Goal: Task Accomplishment & Management: Use online tool/utility

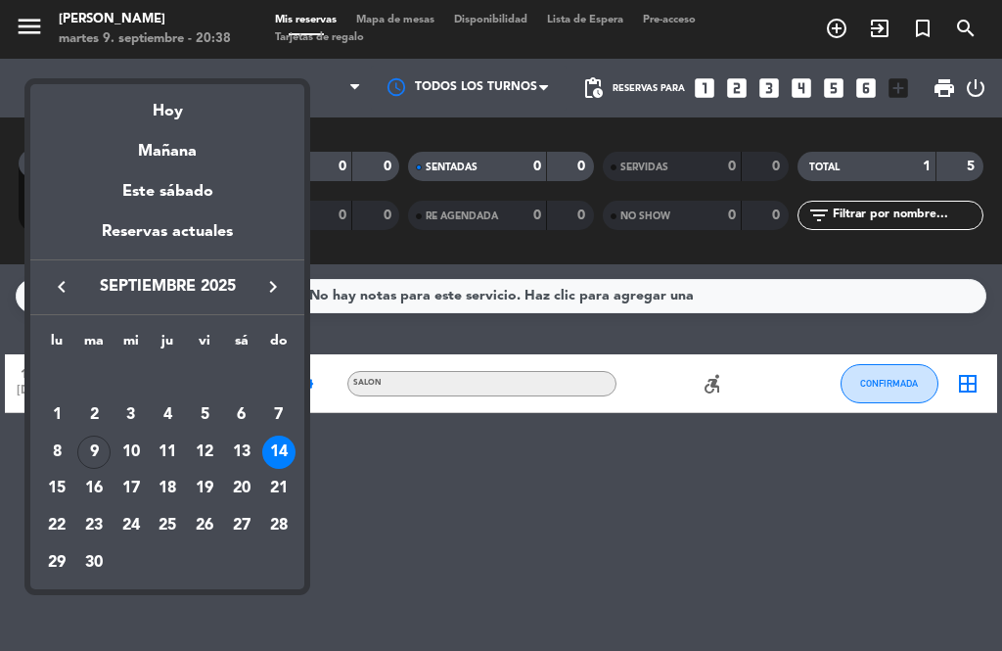
scroll to position [30, 0]
click at [97, 445] on div "9" at bounding box center [93, 451] width 33 height 33
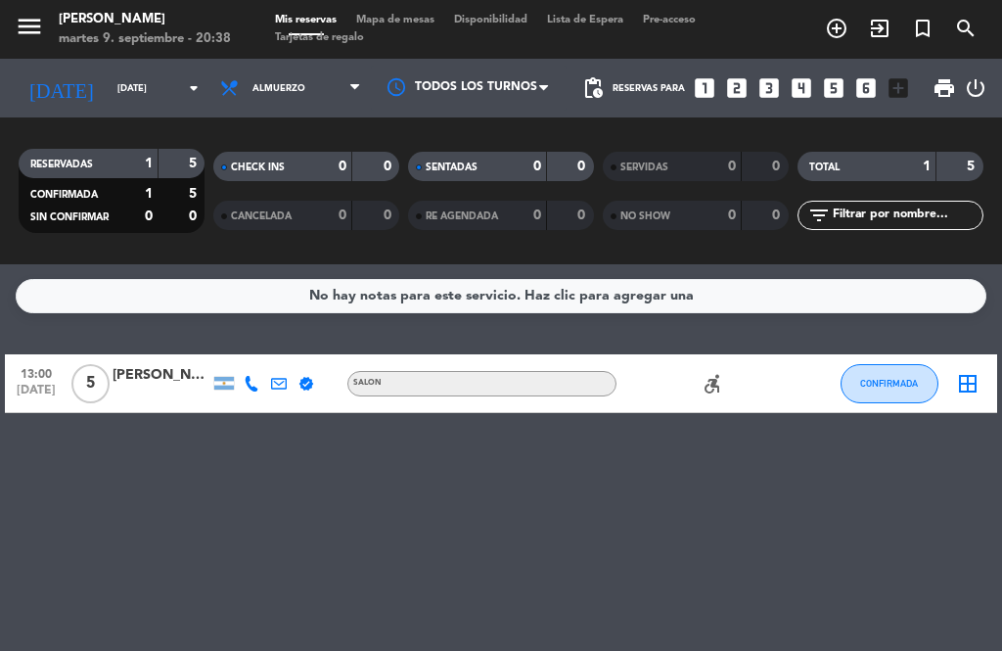
type input "[DATE]"
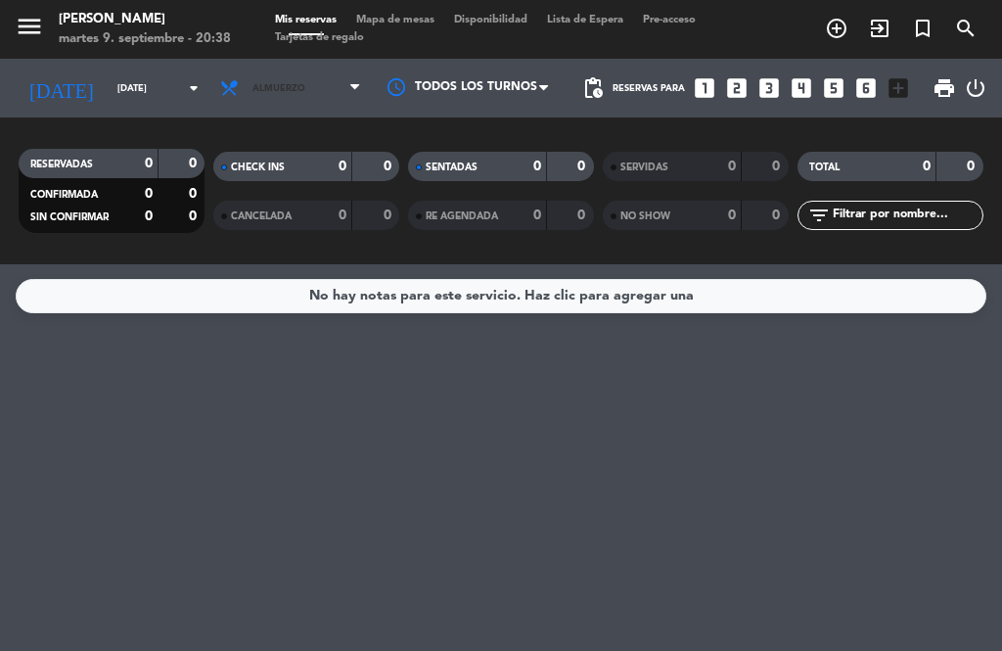
click at [348, 67] on span "Almuerzo" at bounding box center [290, 88] width 160 height 43
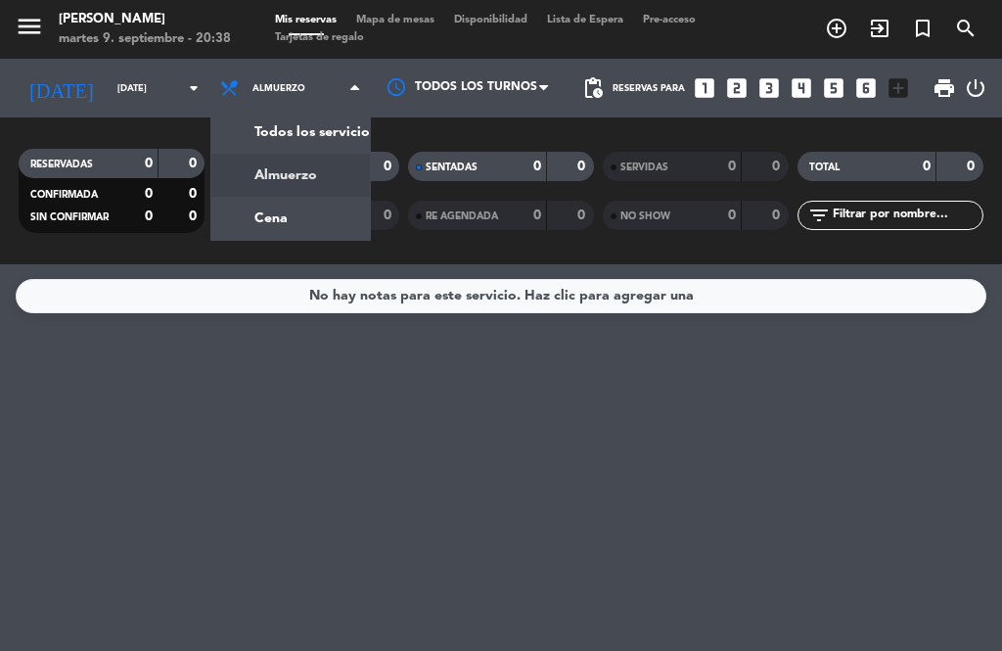
click at [279, 192] on div "menu [PERSON_NAME][DATE] 9. septiembre - 20:38 Mis reservas Mapa de mesas Dispo…" at bounding box center [501, 132] width 1002 height 264
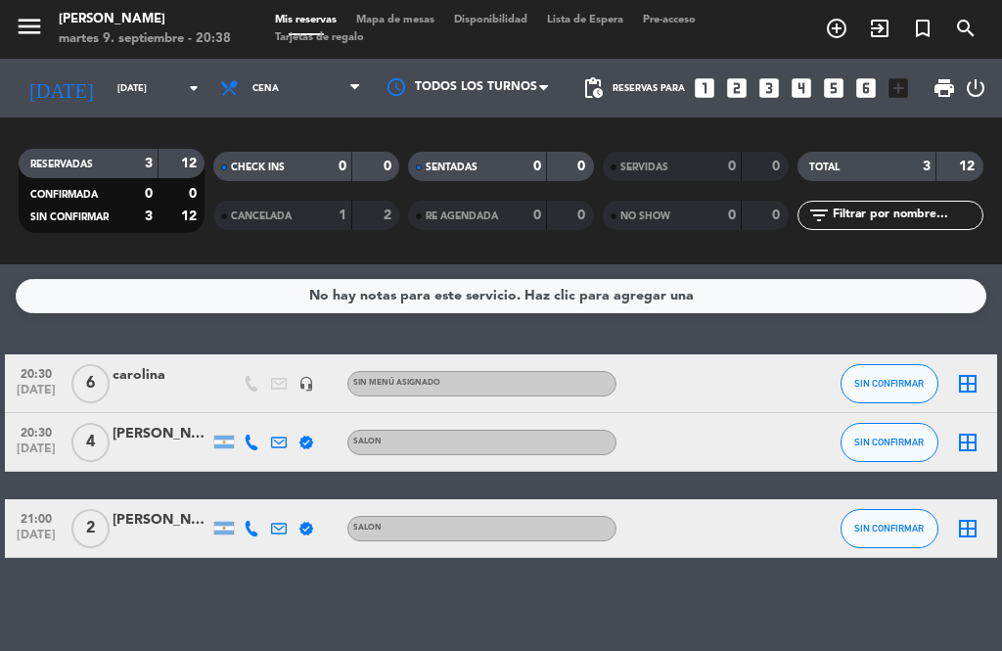
click at [969, 372] on icon "border_all" at bounding box center [967, 383] width 23 height 23
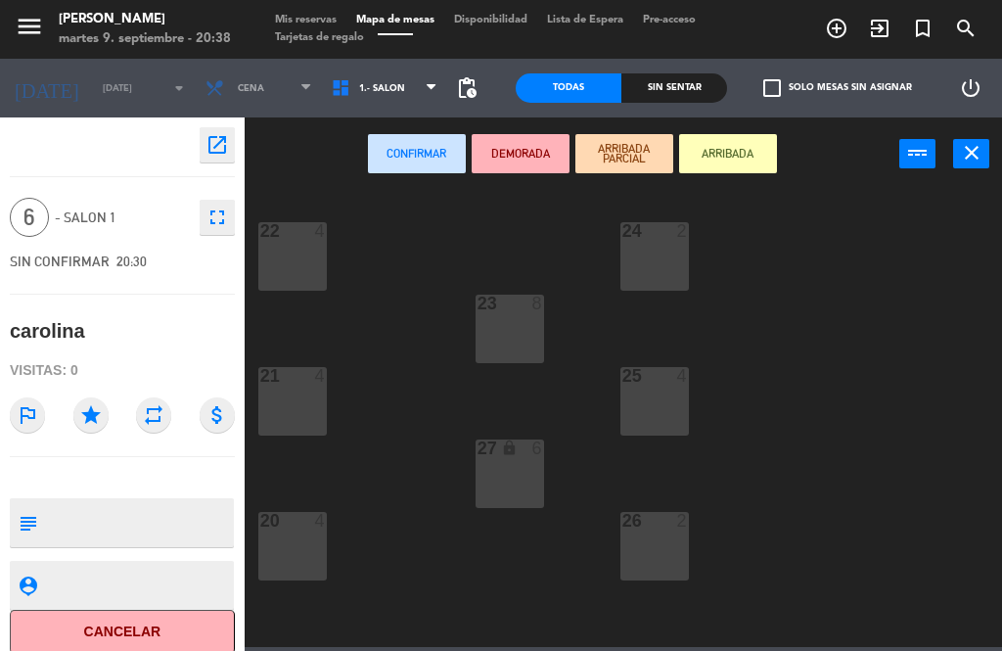
click at [748, 146] on button "ARRIBADA" at bounding box center [728, 153] width 98 height 39
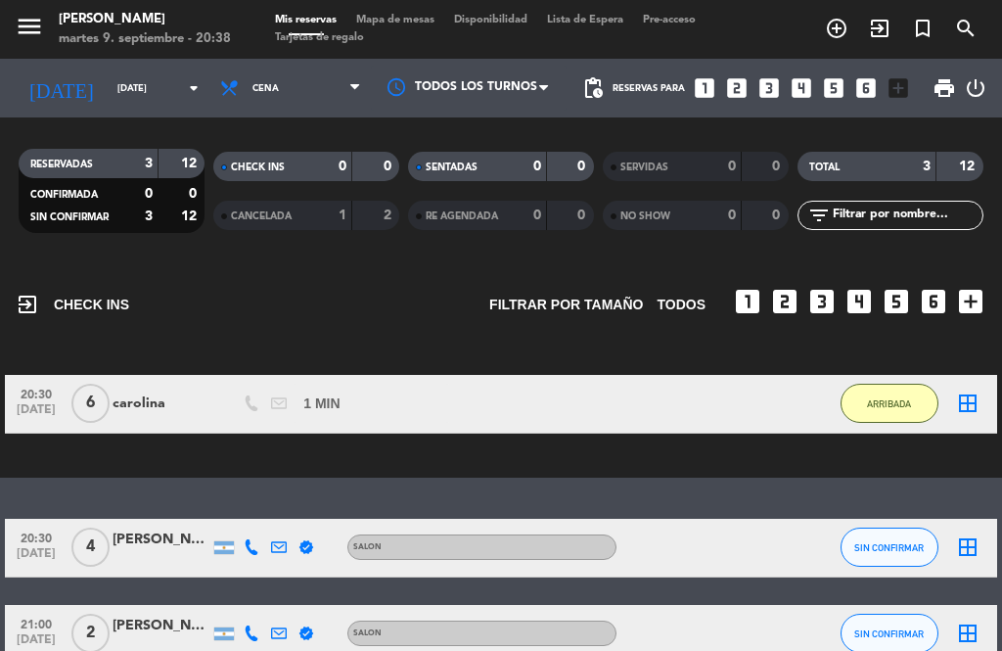
scroll to position [97, 0]
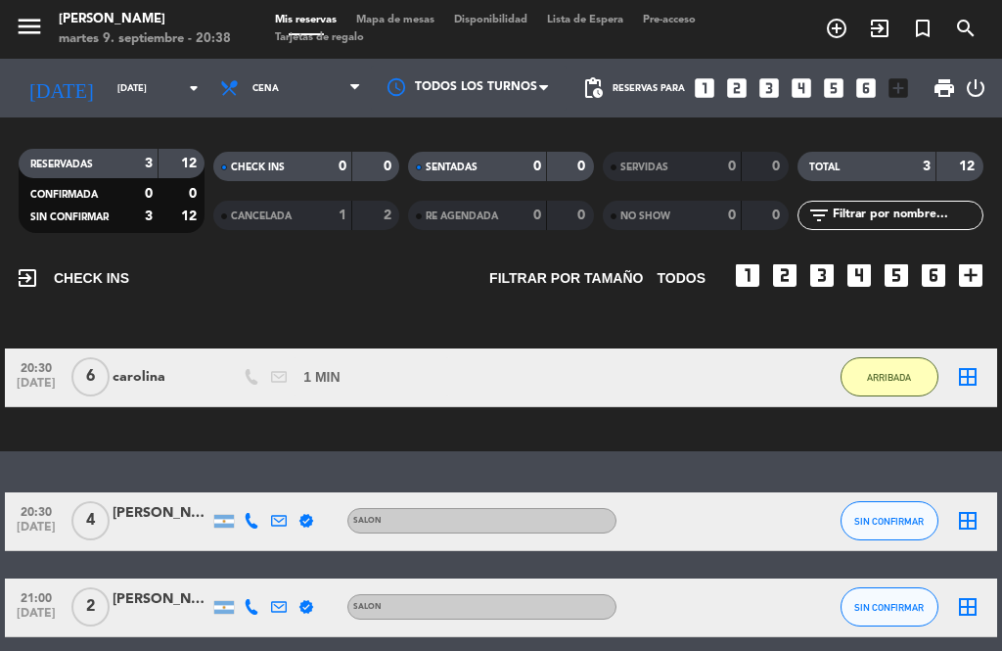
click at [966, 509] on icon "border_all" at bounding box center [967, 520] width 23 height 23
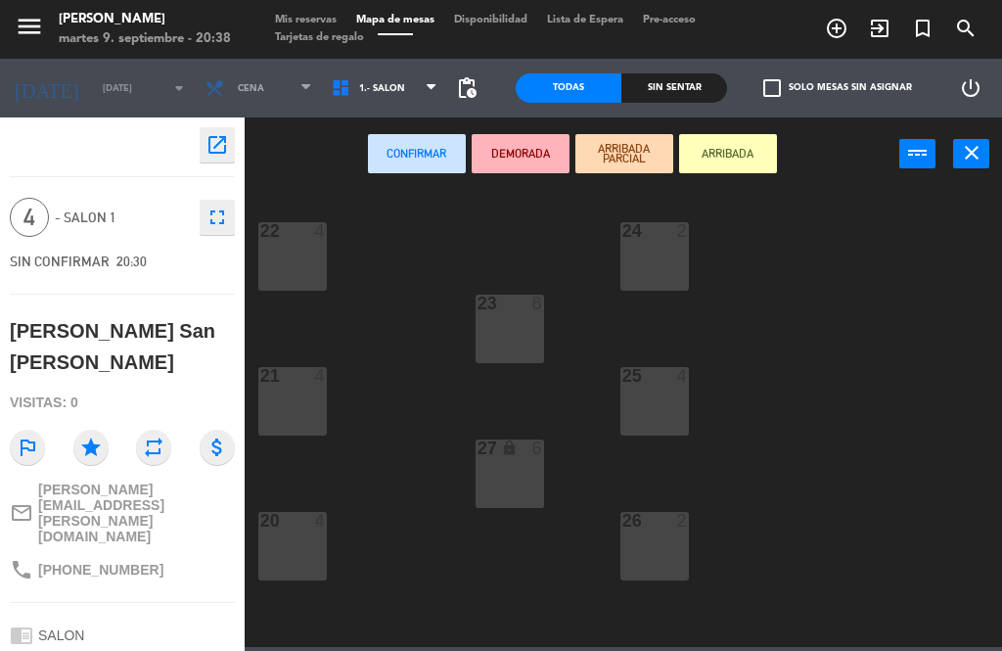
click at [743, 152] on button "ARRIBADA" at bounding box center [728, 153] width 98 height 39
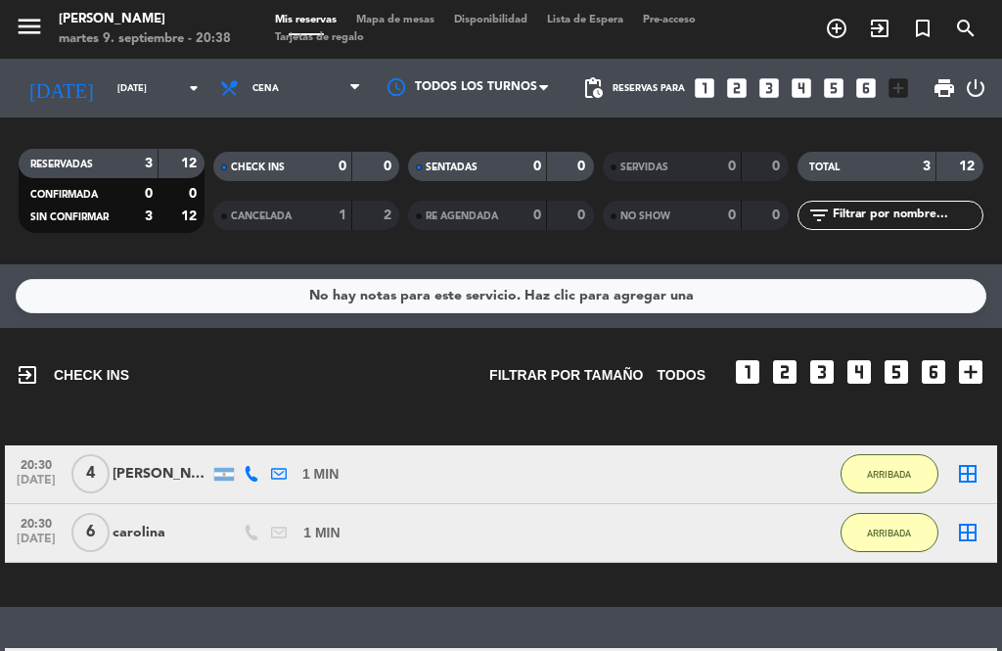
click at [414, 9] on div "menu [PERSON_NAME][DATE] 9. septiembre - 20:38 Mis reservas Mapa de mesas Dispo…" at bounding box center [501, 29] width 1002 height 59
click at [393, 19] on span "Mapa de mesas" at bounding box center [395, 20] width 98 height 11
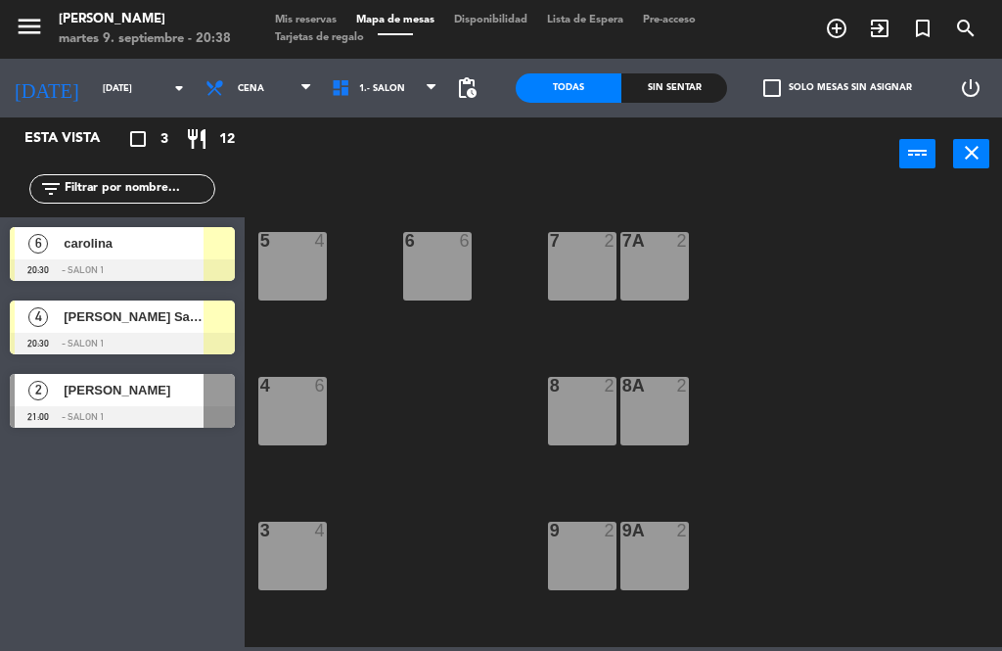
scroll to position [422, 0]
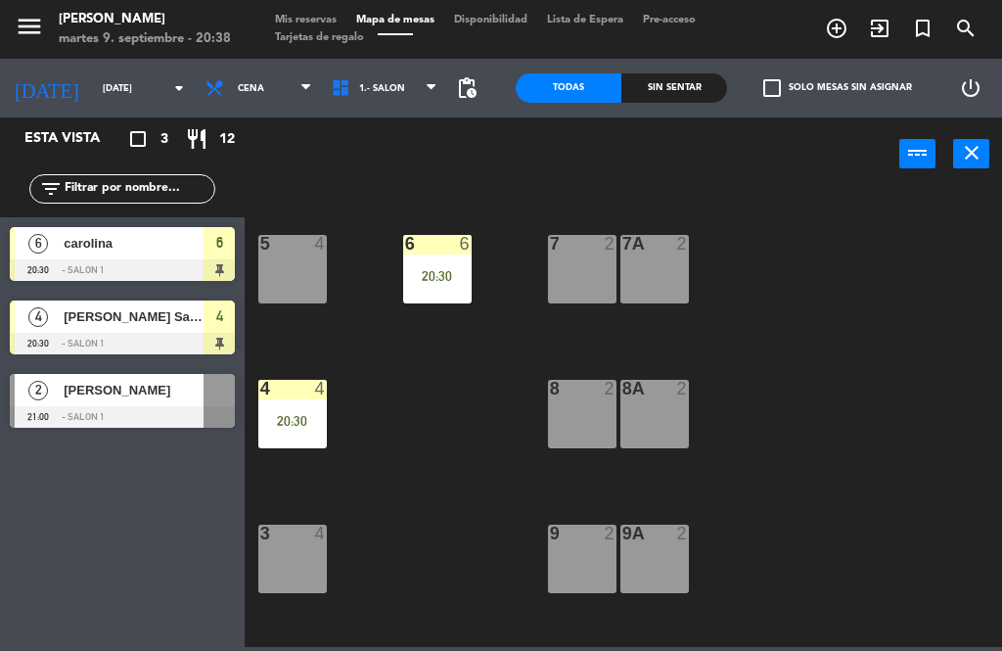
click at [304, 16] on span "Mis reservas" at bounding box center [305, 20] width 81 height 11
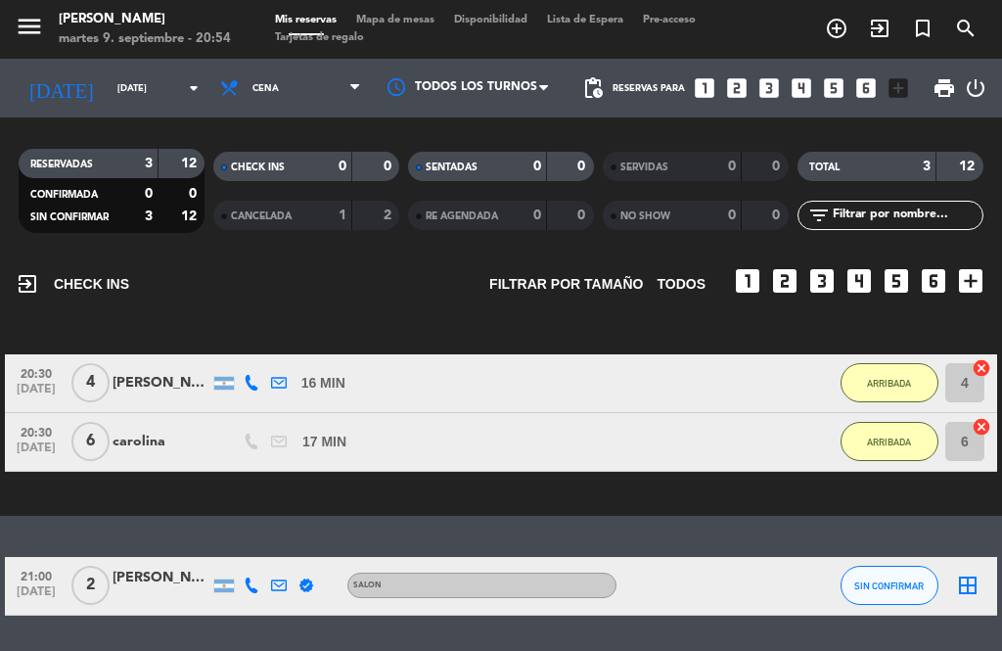
scroll to position [90, 0]
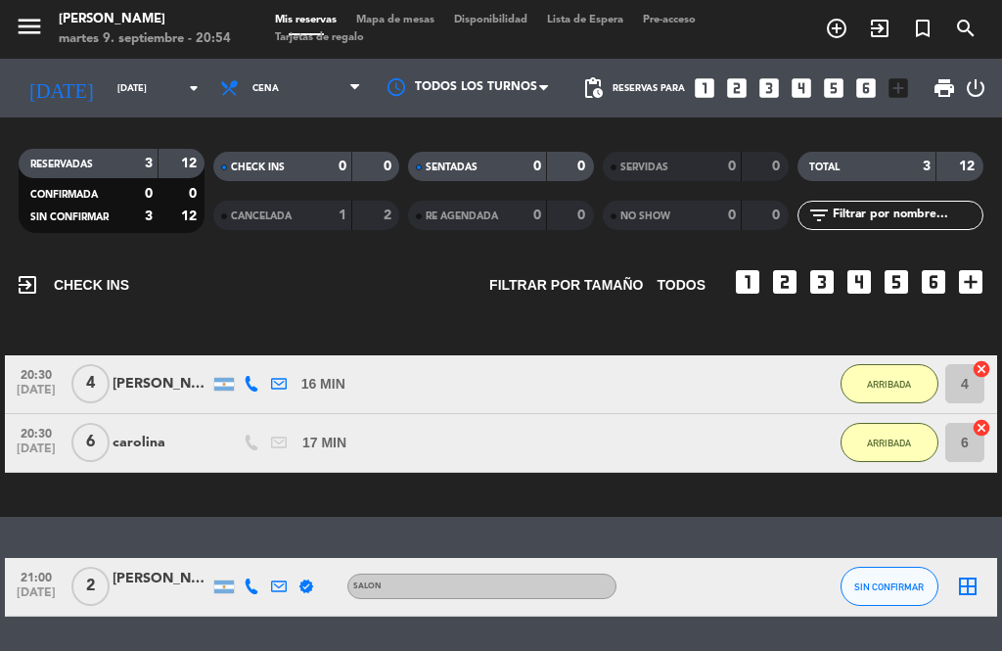
click at [972, 591] on icon "border_all" at bounding box center [967, 585] width 23 height 23
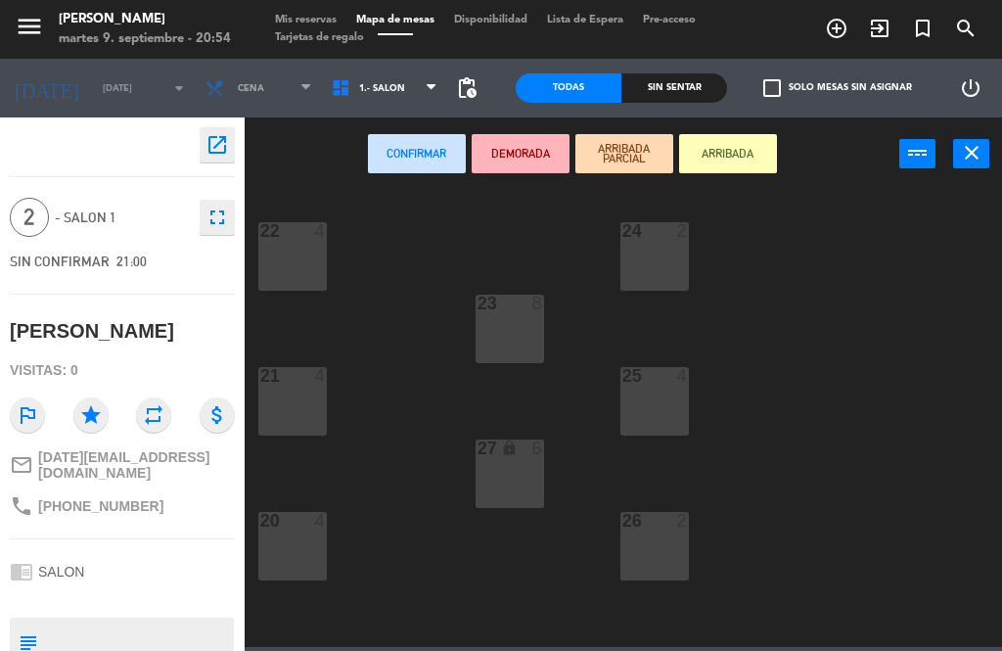
click at [742, 147] on button "ARRIBADA" at bounding box center [728, 153] width 98 height 39
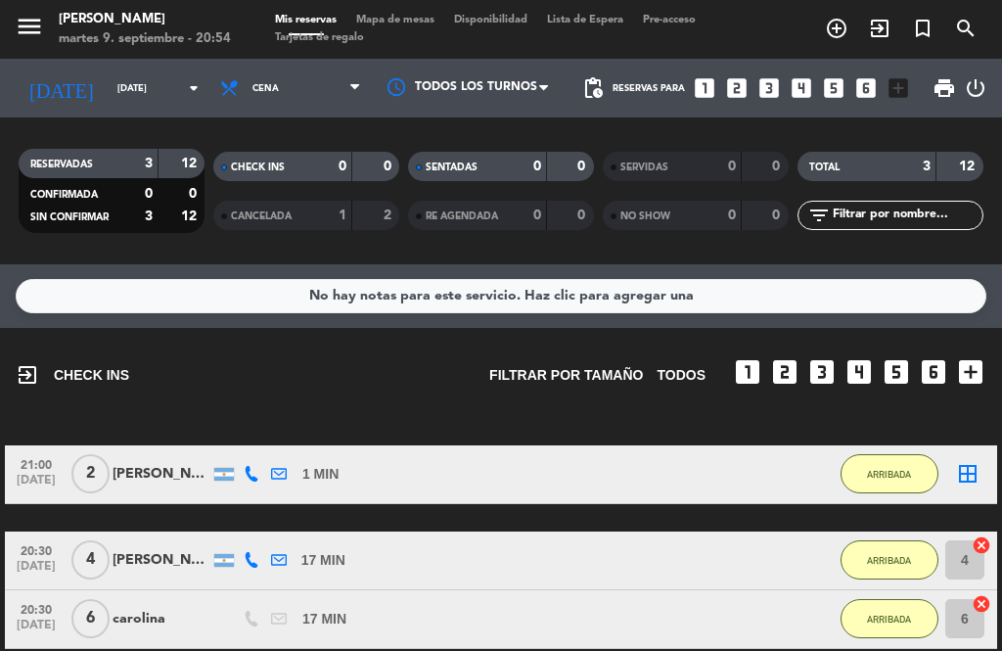
click at [398, 25] on span "Mapa de mesas" at bounding box center [395, 20] width 98 height 11
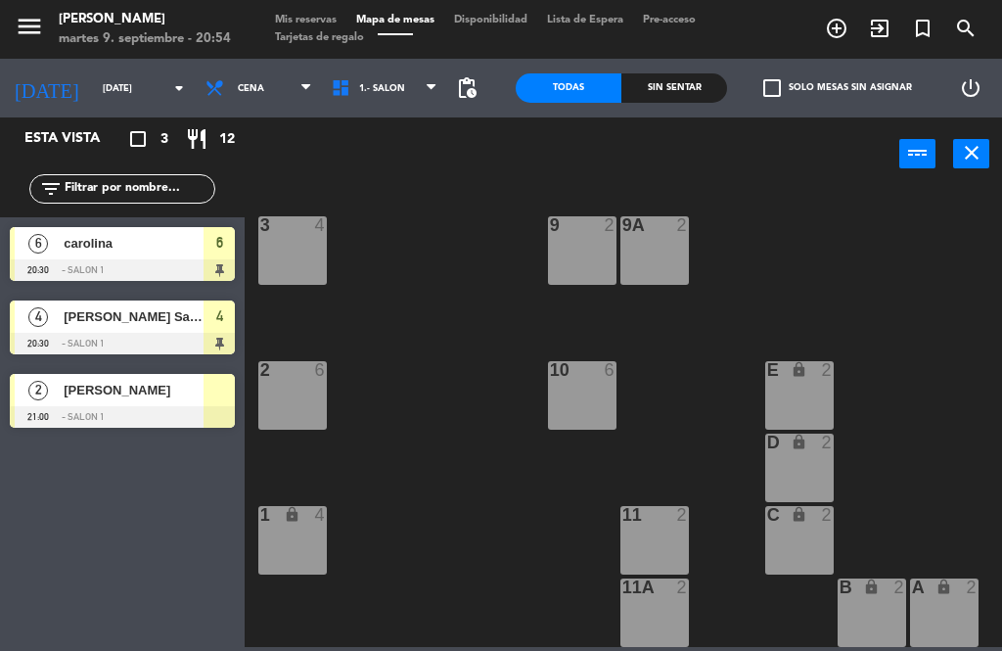
scroll to position [730, 0]
